Goal: Find contact information: Find contact information

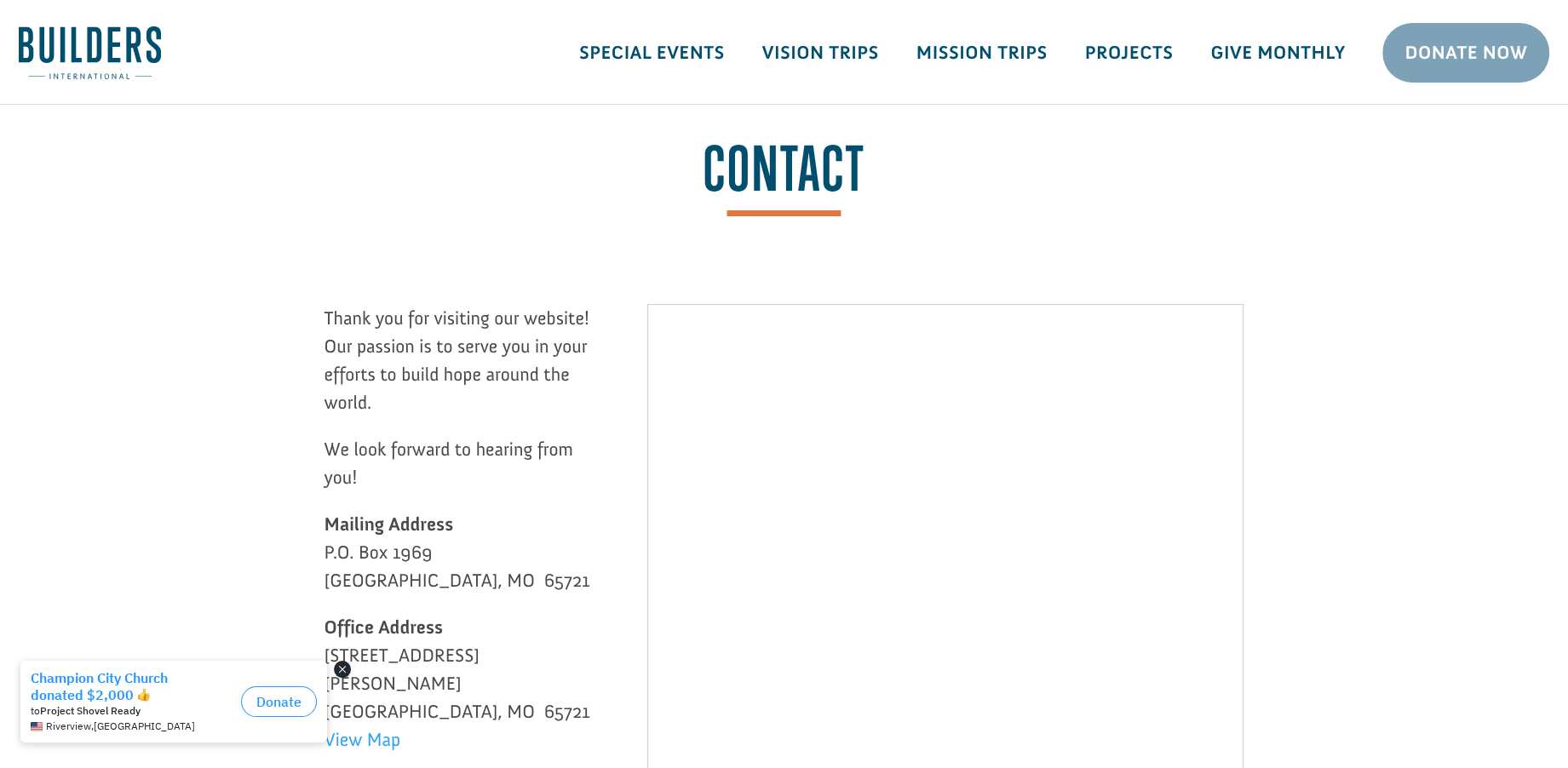
click at [336, 668] on button "Close dialog" at bounding box center [343, 670] width 17 height 17
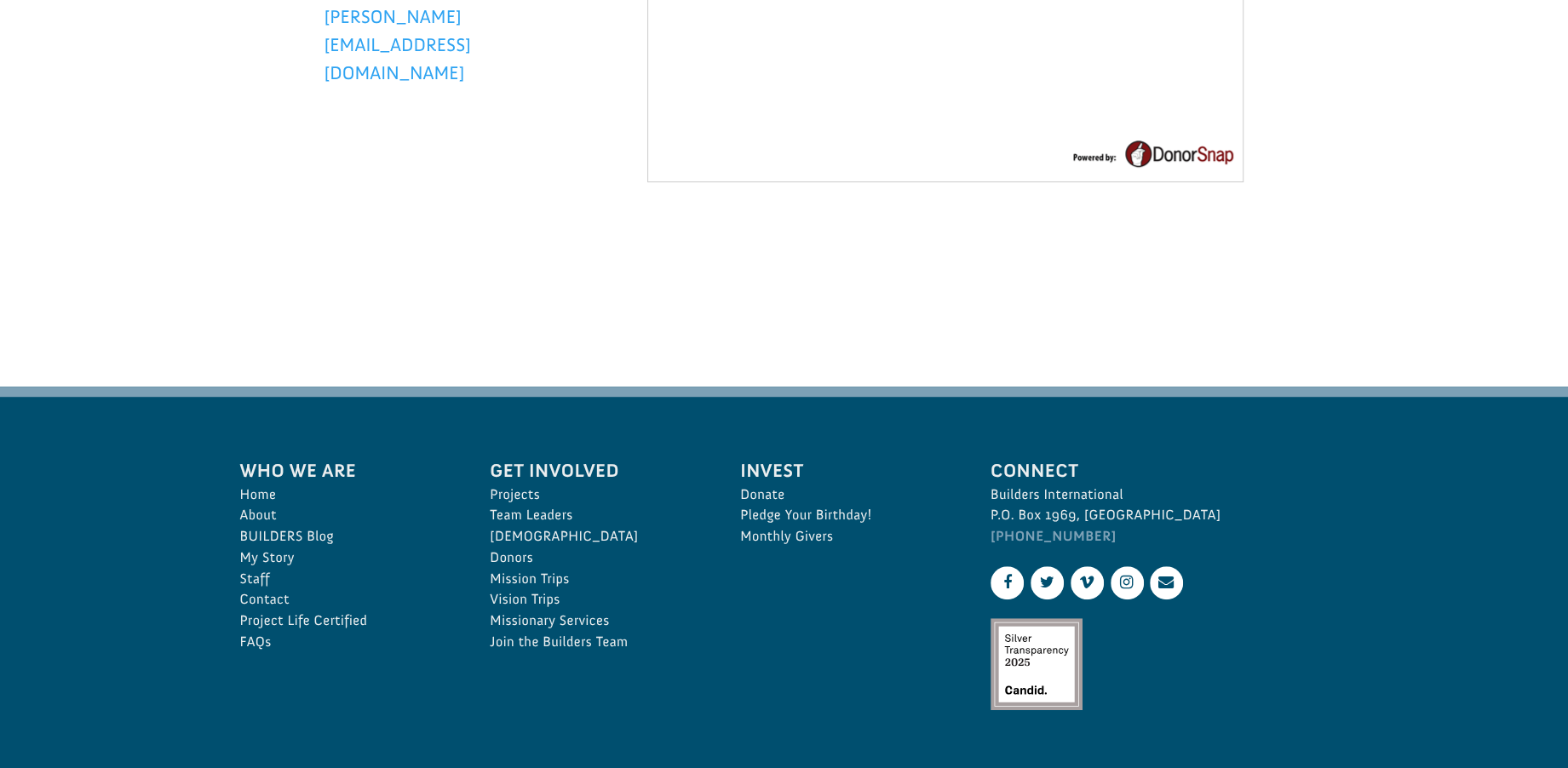
scroll to position [851, 0]
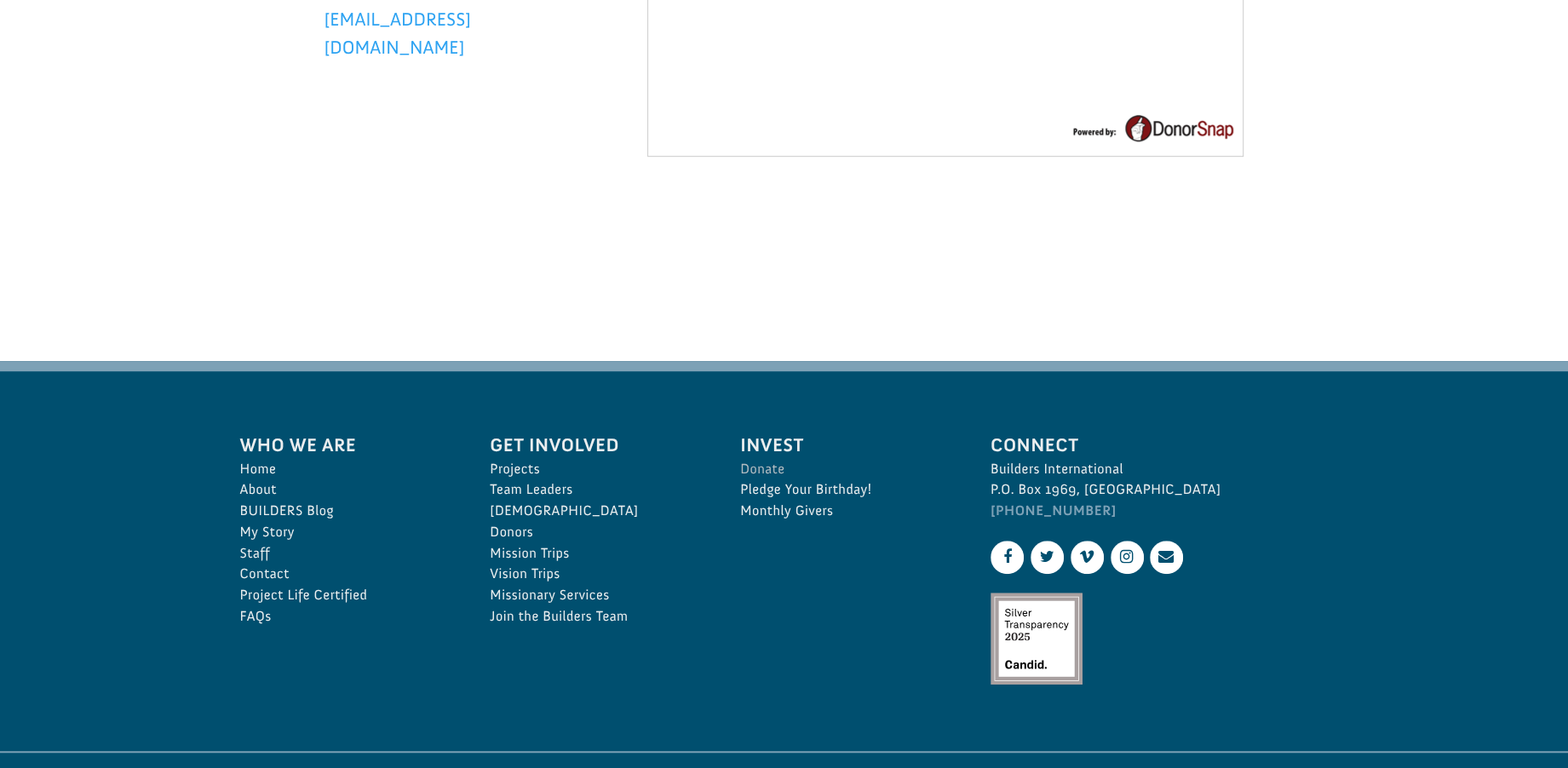
click at [758, 468] on link "Donate" at bounding box center [846, 470] width 213 height 21
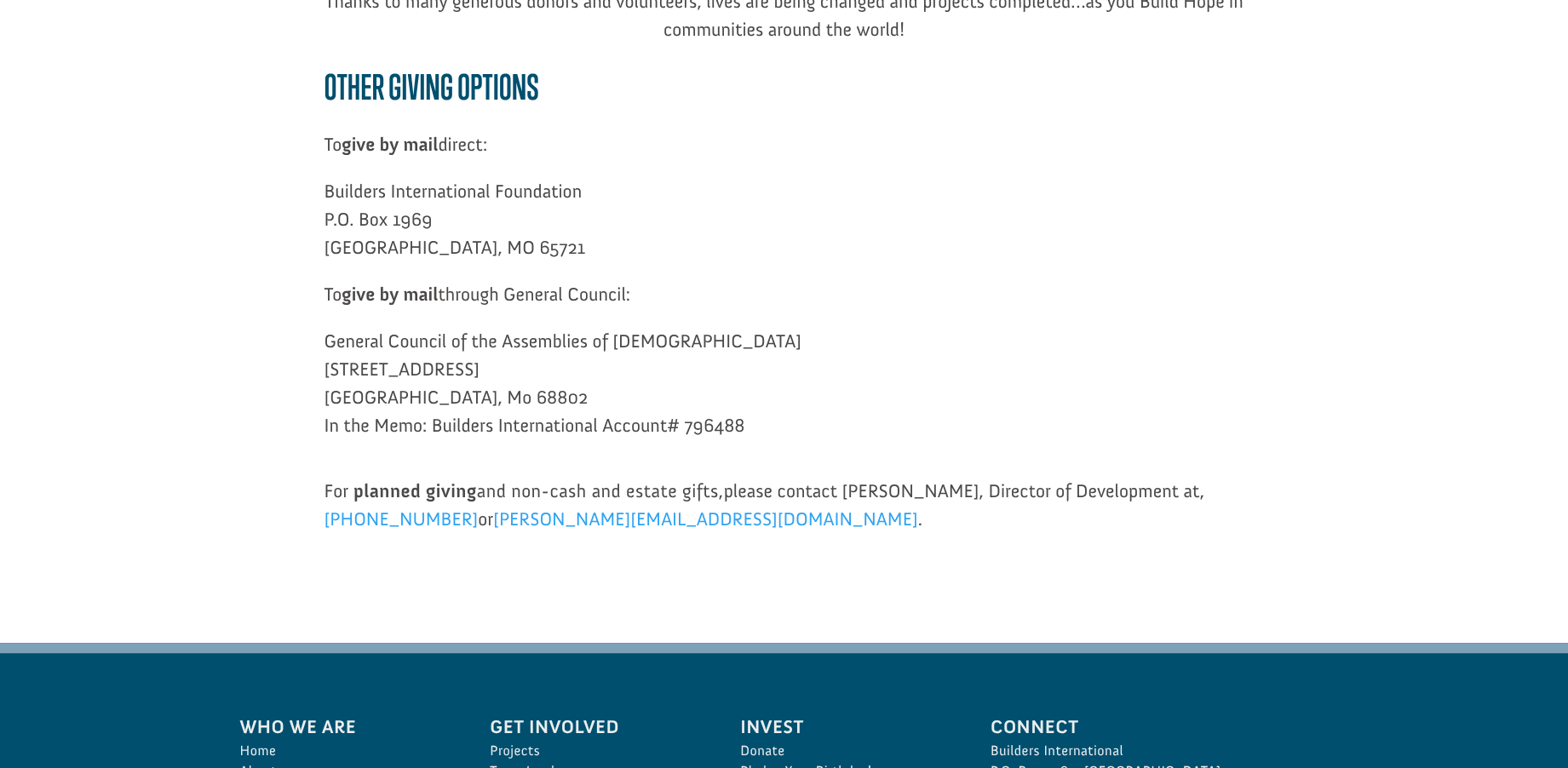
scroll to position [774, 0]
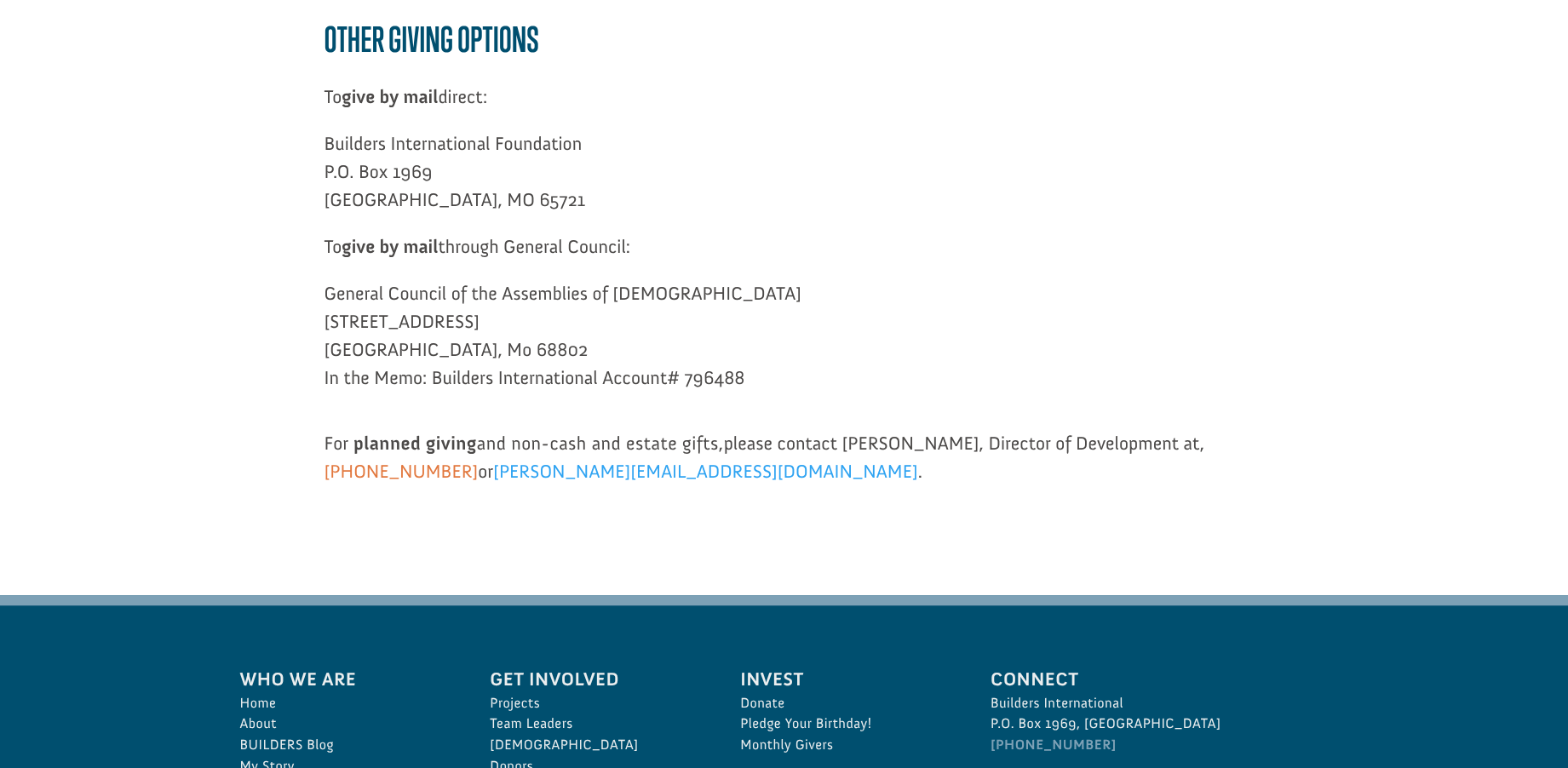
click at [405, 472] on link "[PHONE_NUMBER]" at bounding box center [401, 476] width 154 height 32
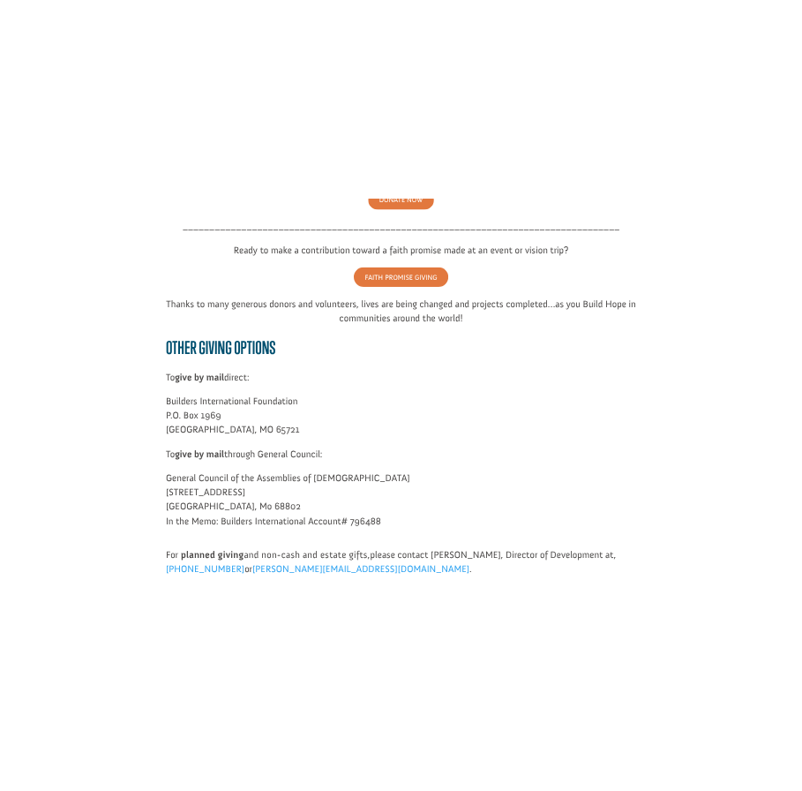
scroll to position [642, 0]
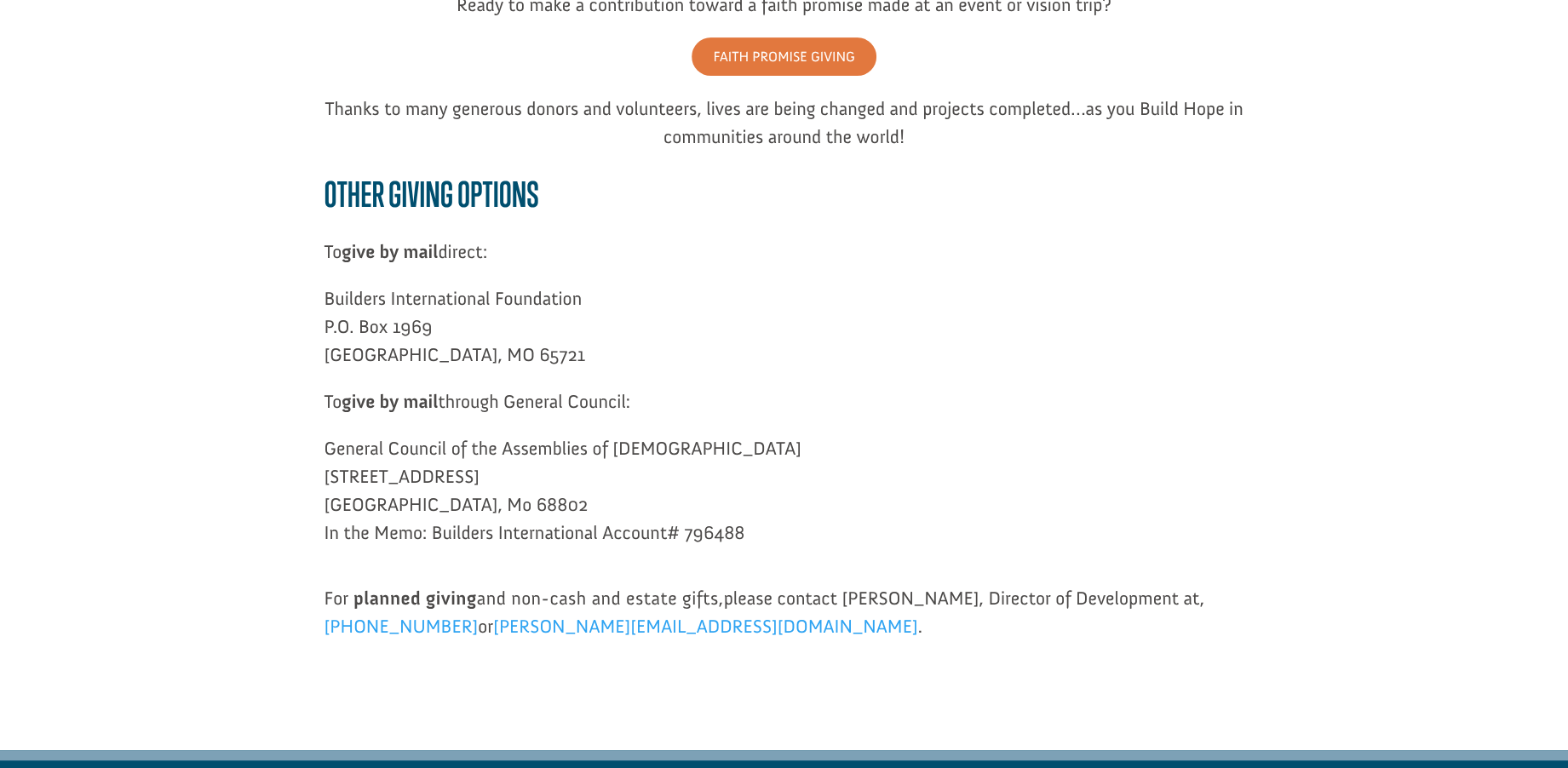
click at [1165, 416] on p "To give by mail through General Council:" at bounding box center [784, 411] width 920 height 47
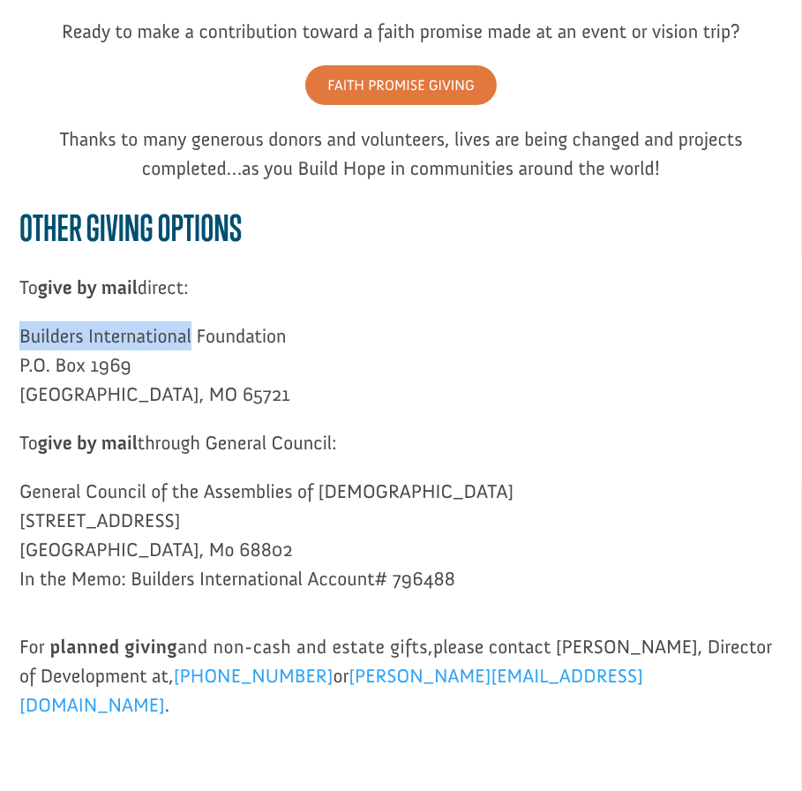
drag, startPoint x: 22, startPoint y: 339, endPoint x: 189, endPoint y: 346, distance: 166.9
click at [189, 346] on p "Builders International Foundation P.O. Box 1969 Ozark, MO 65721" at bounding box center [400, 374] width 763 height 107
copy p "Builders International"
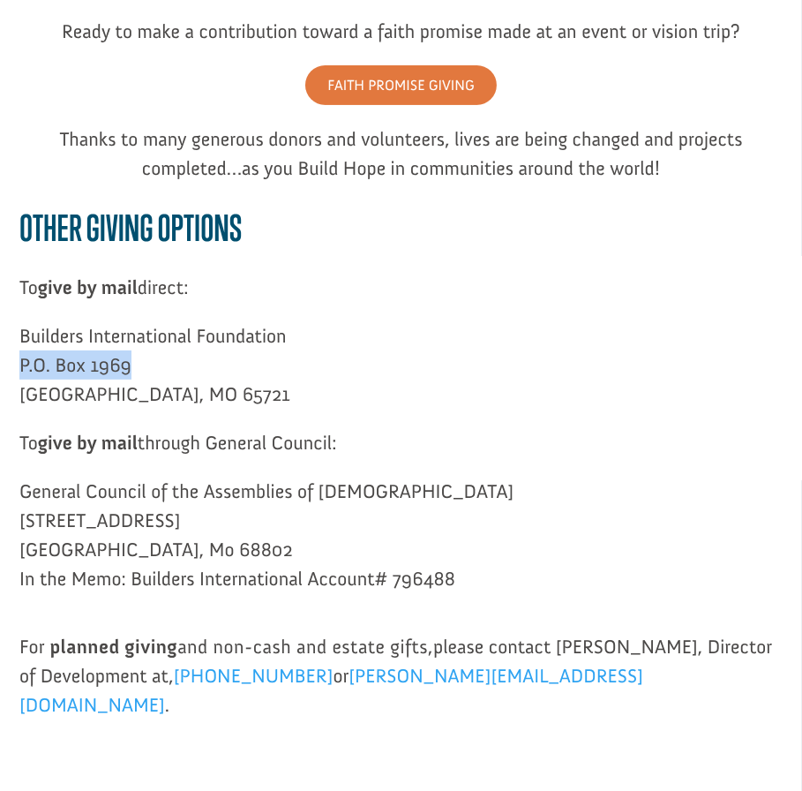
drag, startPoint x: 21, startPoint y: 366, endPoint x: 164, endPoint y: 374, distance: 143.2
click at [164, 374] on p "Builders International Foundation P.O. Box 1969 Ozark, MO 65721" at bounding box center [400, 374] width 763 height 107
click at [47, 372] on p "Builders International Foundation P.O. Box 1969 Ozark, MO 65721" at bounding box center [400, 374] width 763 height 107
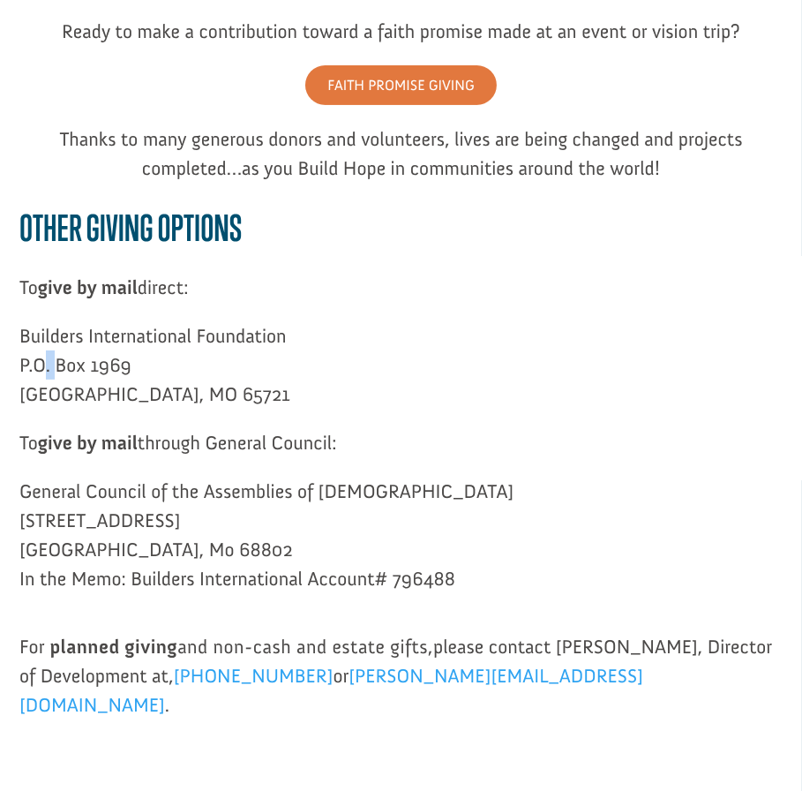
click at [47, 372] on p "Builders International Foundation P.O. Box 1969 Ozark, MO 65721" at bounding box center [400, 374] width 763 height 107
drag, startPoint x: 47, startPoint y: 372, endPoint x: 23, endPoint y: 364, distance: 25.1
click at [23, 364] on p "Builders International Foundation P.O. Box 1969 Ozark, MO 65721" at bounding box center [400, 374] width 763 height 107
drag, startPoint x: 23, startPoint y: 364, endPoint x: 155, endPoint y: 373, distance: 132.7
click at [155, 373] on p "Builders International Foundation P.O. Box 1969 Ozark, MO 65721" at bounding box center [400, 374] width 763 height 107
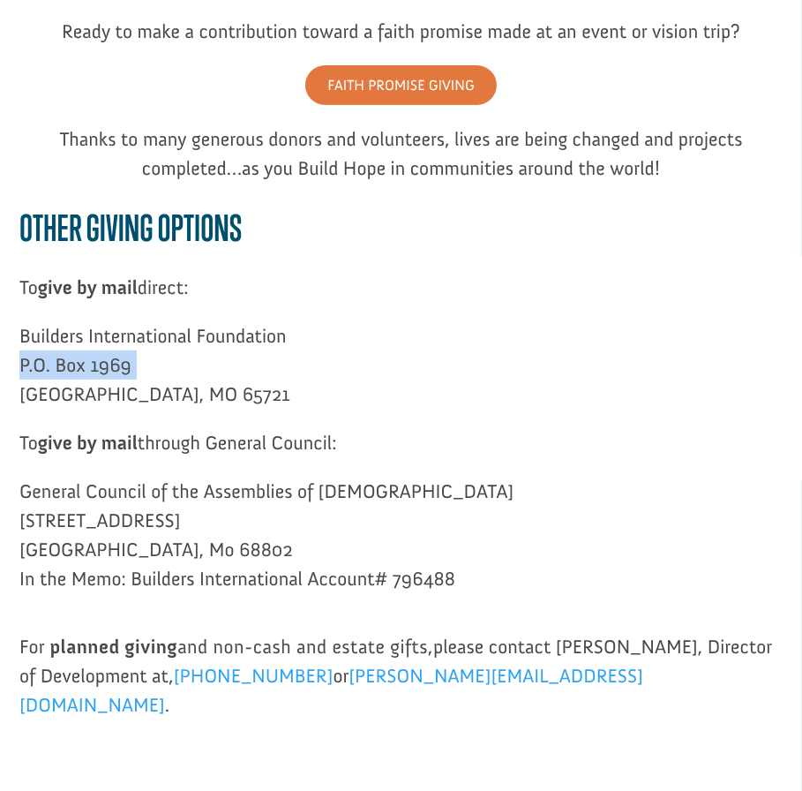
copy p "P.O. Box 1969"
click at [38, 400] on p "Builders International Foundation P.O. Box 1969 Ozark, MO 65721" at bounding box center [400, 374] width 763 height 107
copy p "Ozark"
click at [94, 393] on p "Builders International Foundation P.O. Box 1969 Ozark, MO 65721" at bounding box center [400, 374] width 763 height 107
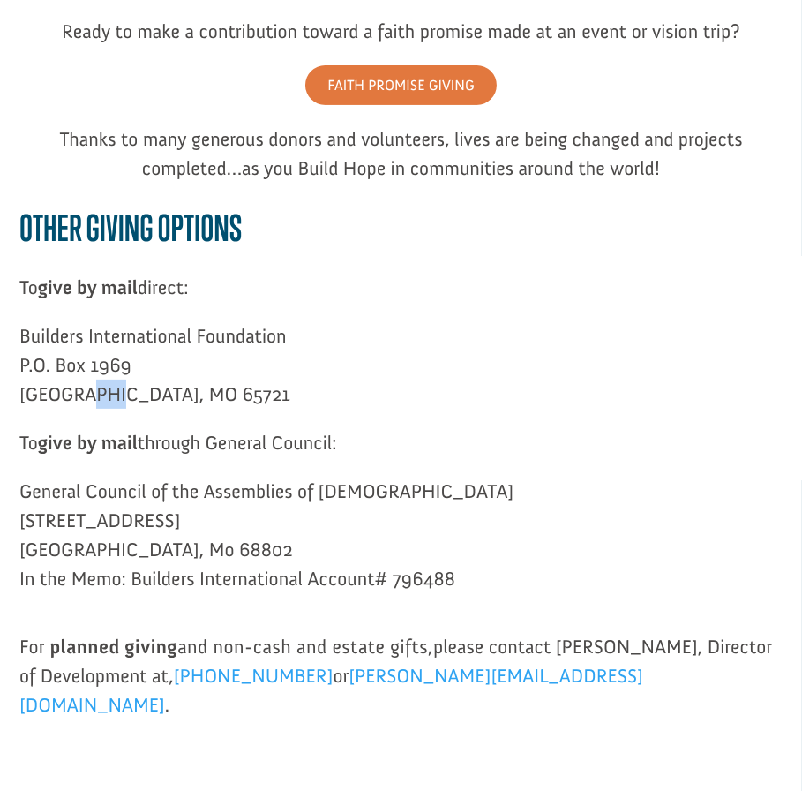
click at [94, 393] on p "Builders International Foundation P.O. Box 1969 Ozark, MO 65721" at bounding box center [400, 374] width 763 height 107
copy p "MO"
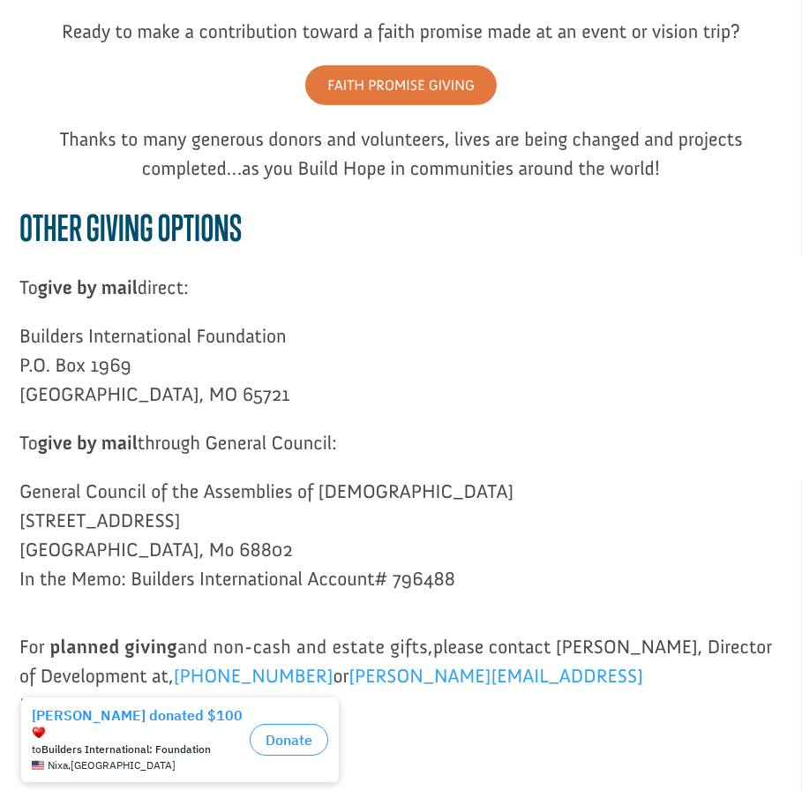
click at [125, 391] on p "Builders International Foundation P.O. Box 1969 Ozark, MO 65721" at bounding box center [400, 374] width 763 height 107
copy p "65721"
